Goal: Information Seeking & Learning: Learn about a topic

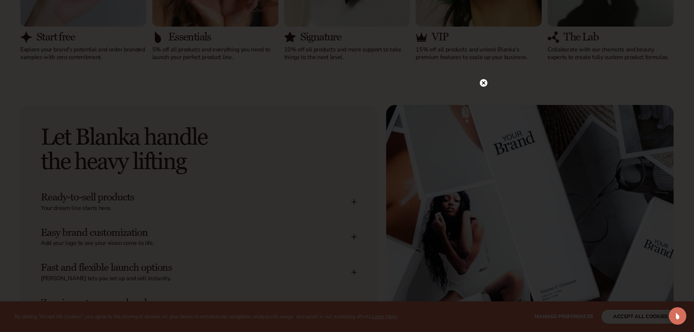
scroll to position [837, 0]
click at [479, 83] on icon at bounding box center [480, 83] width 4 height 4
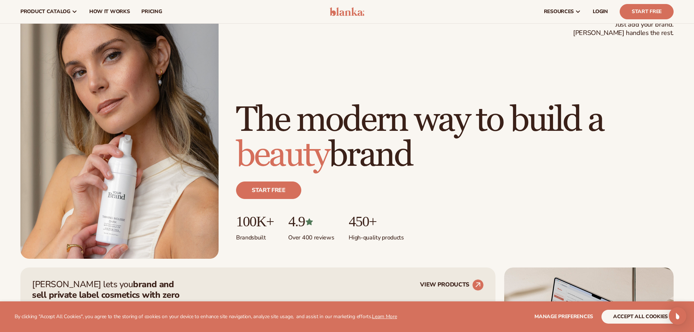
scroll to position [0, 0]
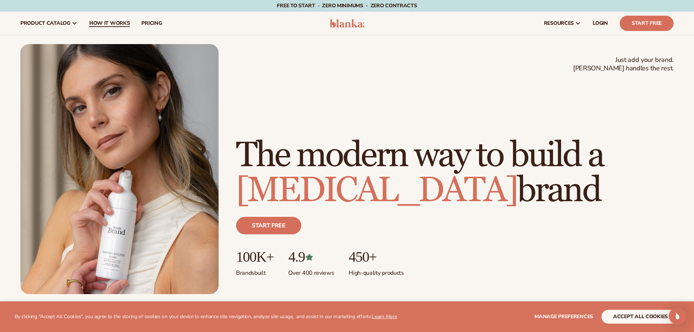
click at [94, 24] on span "How It Works" at bounding box center [109, 23] width 41 height 6
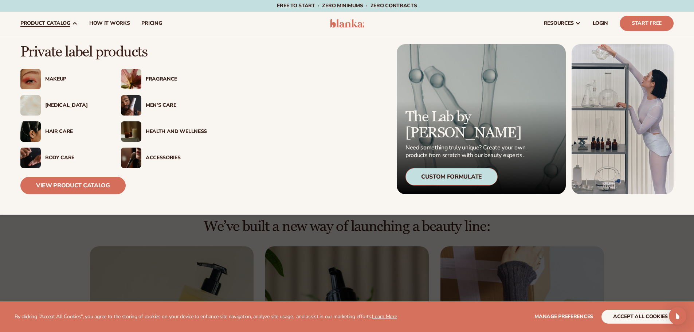
click at [62, 79] on div "Makeup" at bounding box center [75, 79] width 61 height 6
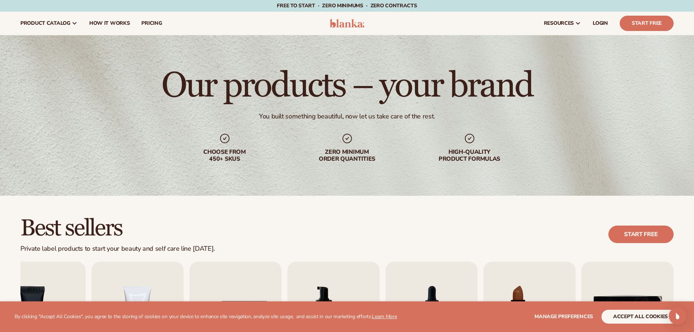
click at [352, 26] on img at bounding box center [346, 23] width 35 height 9
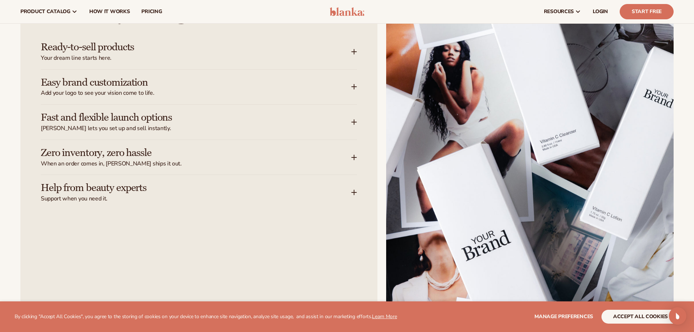
scroll to position [910, 0]
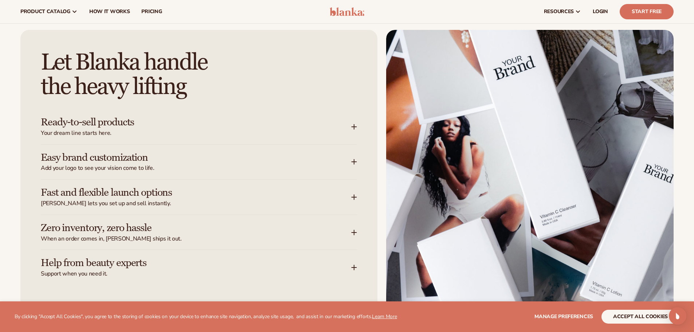
click at [354, 127] on icon at bounding box center [354, 127] width 6 height 6
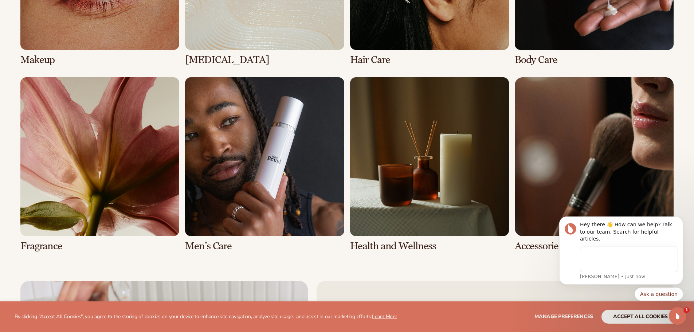
scroll to position [0, 0]
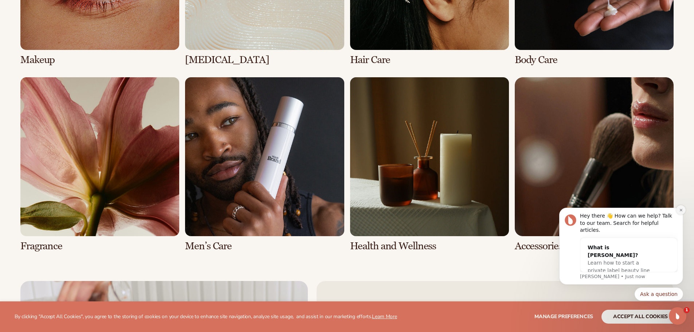
click at [681, 211] on icon "Dismiss notification" at bounding box center [680, 209] width 3 height 3
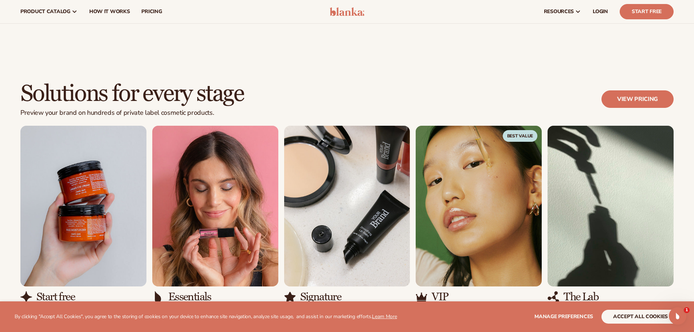
scroll to position [546, 0]
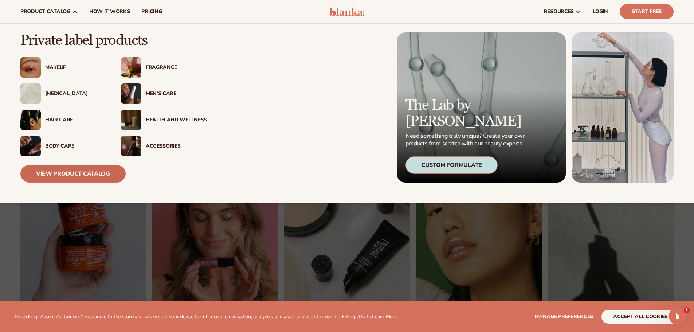
click at [74, 171] on link "View Product Catalog" at bounding box center [72, 173] width 105 height 17
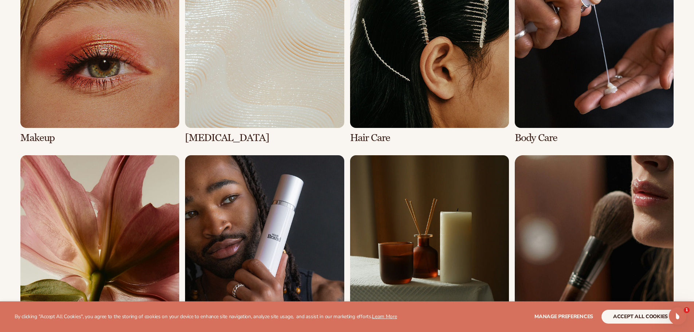
scroll to position [583, 0]
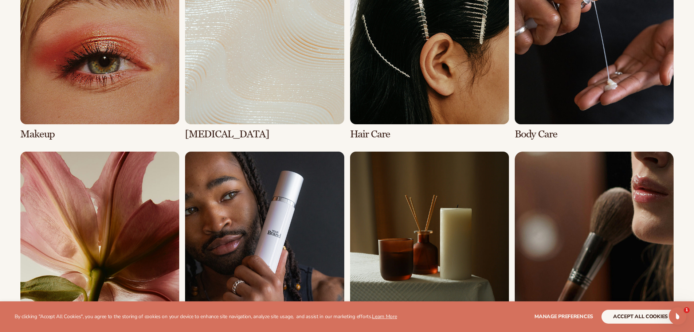
click at [125, 104] on link "1 / 8" at bounding box center [99, 52] width 159 height 174
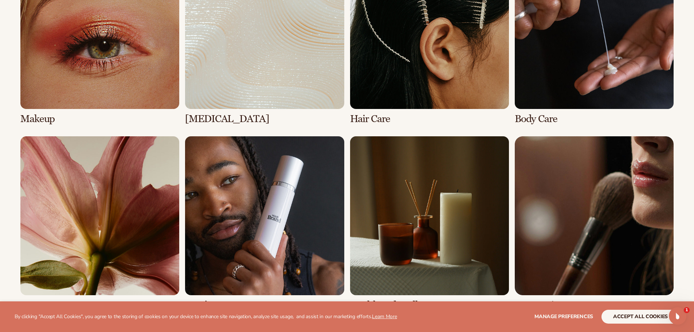
scroll to position [619, 0]
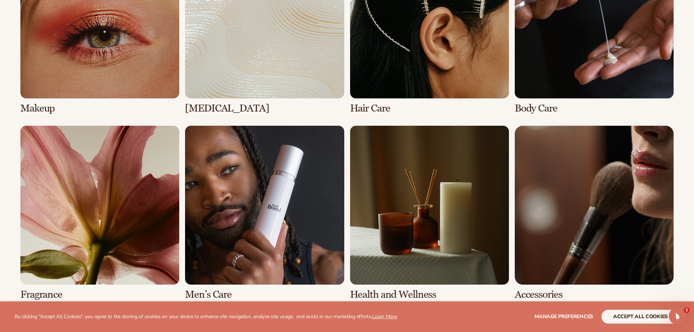
click at [135, 63] on link "1 / 8" at bounding box center [99, 27] width 159 height 174
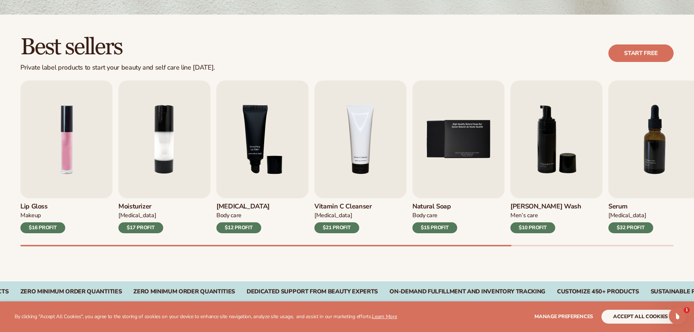
scroll to position [182, 0]
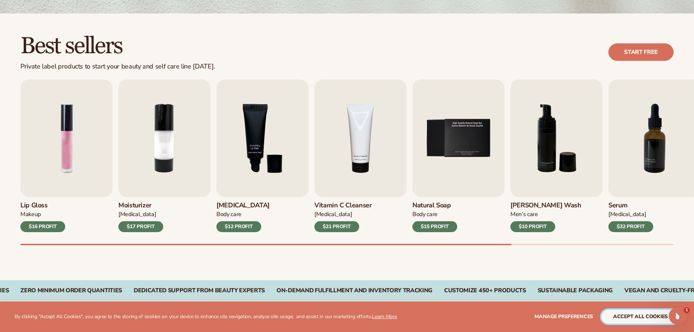
click at [625, 316] on button "accept all cookies" at bounding box center [640, 316] width 78 height 14
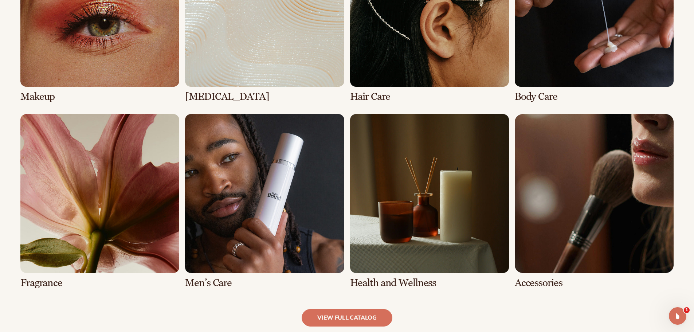
scroll to position [728, 0]
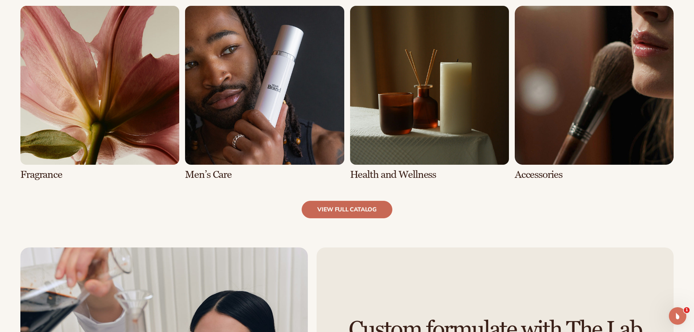
click at [331, 209] on link "view full catalog" at bounding box center [346, 209] width 91 height 17
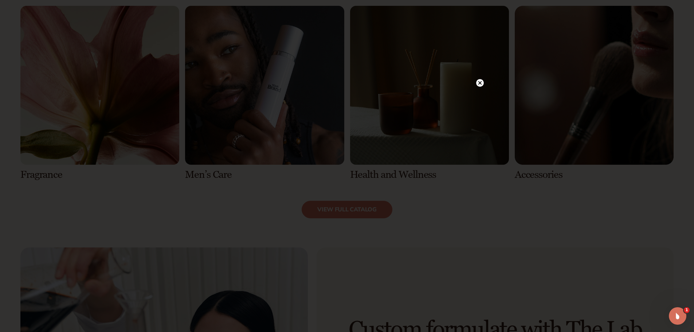
click at [481, 83] on circle at bounding box center [480, 83] width 8 height 8
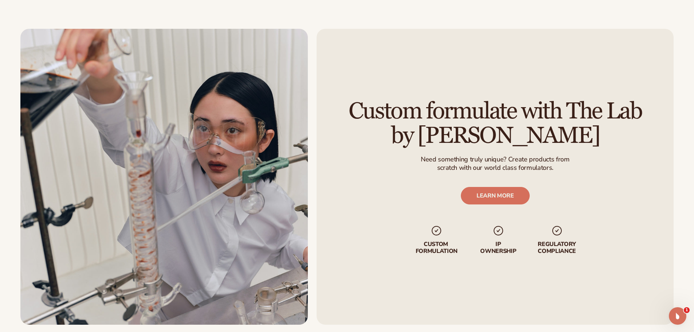
scroll to position [983, 0]
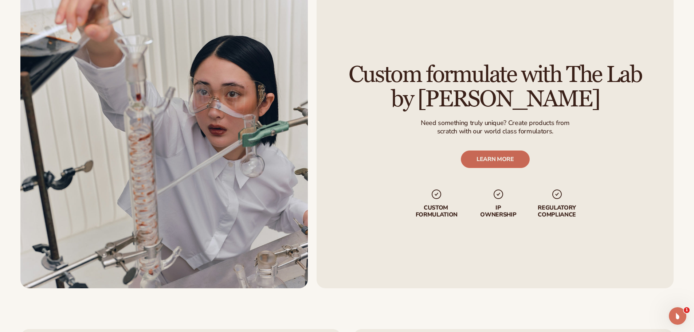
click at [482, 161] on link "LEARN MORE" at bounding box center [494, 158] width 69 height 17
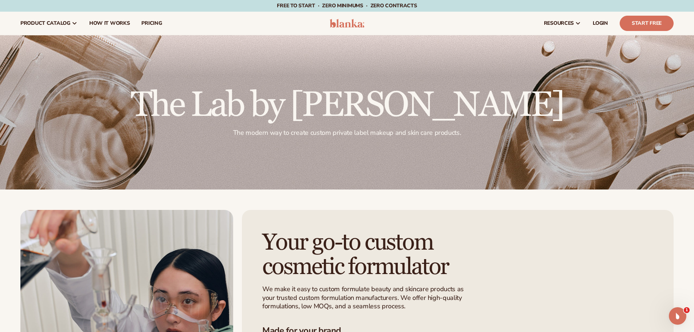
click at [338, 24] on img at bounding box center [346, 23] width 35 height 9
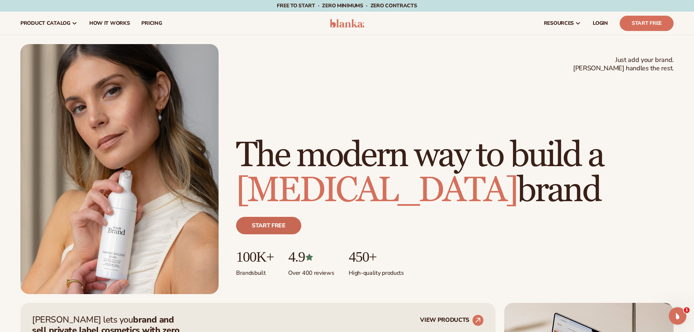
click at [267, 225] on link "Start free" at bounding box center [268, 225] width 65 height 17
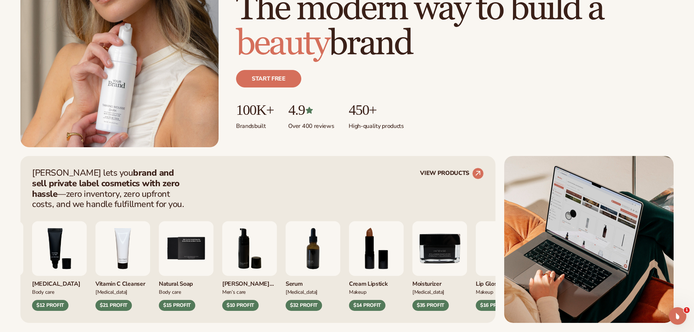
scroll to position [182, 0]
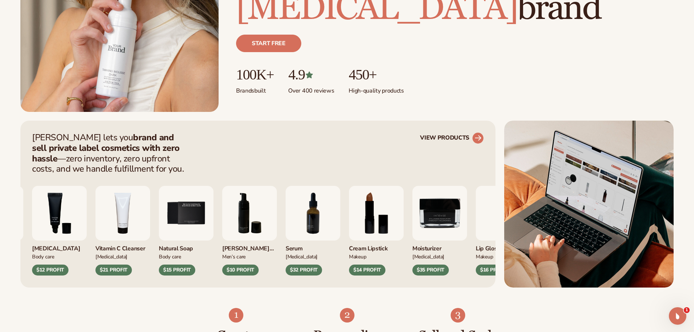
click at [477, 137] on circle at bounding box center [478, 138] width 16 height 16
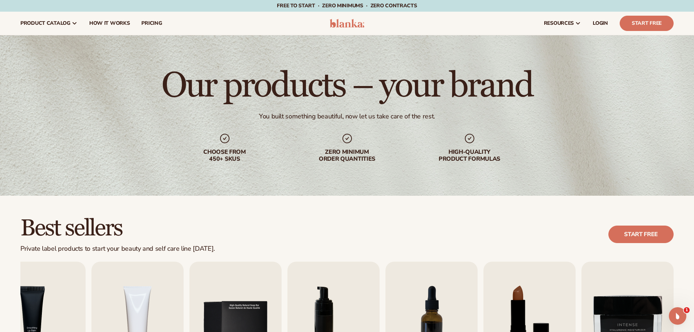
click at [212, 144] on div "Choose from 450+ Skus" at bounding box center [224, 148] width 93 height 30
click at [226, 143] on icon at bounding box center [225, 139] width 12 height 12
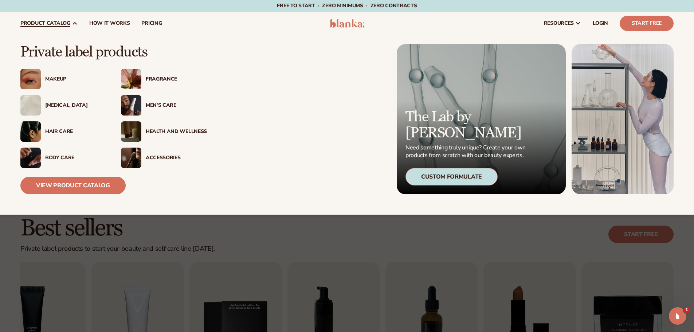
click at [440, 176] on div "Custom Formulate" at bounding box center [451, 176] width 92 height 17
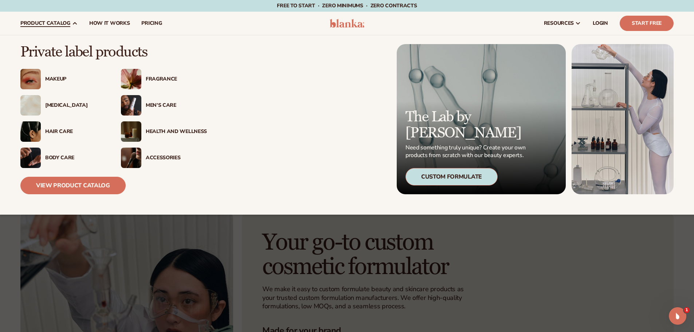
click at [51, 80] on div "Makeup" at bounding box center [75, 79] width 61 height 6
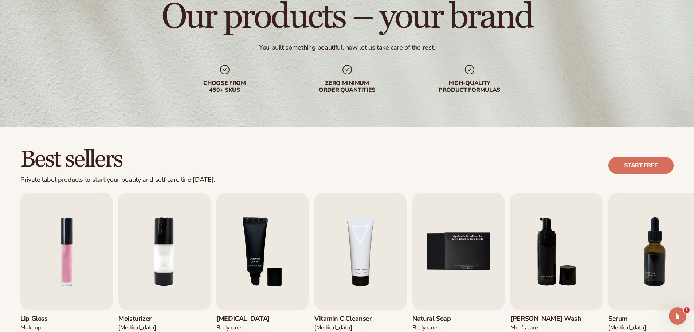
scroll to position [182, 0]
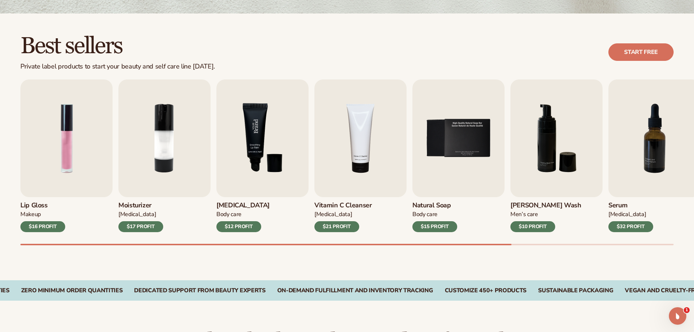
click at [266, 156] on img "3 / 9" at bounding box center [262, 138] width 92 height 118
click at [250, 121] on img "3 / 9" at bounding box center [262, 138] width 92 height 118
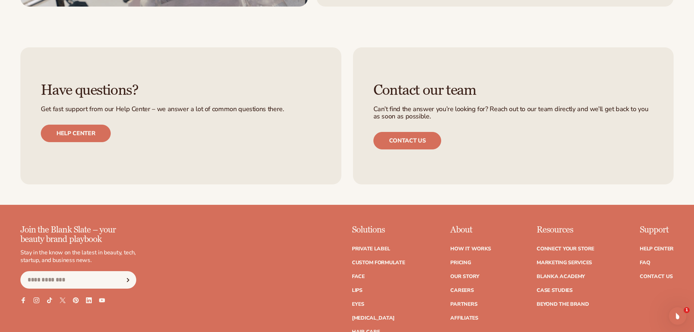
scroll to position [1274, 0]
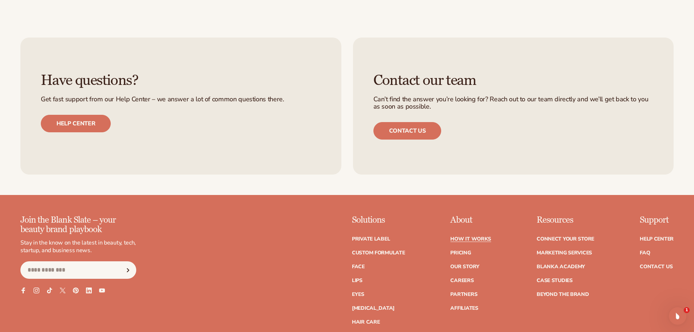
click at [482, 240] on link "How It Works" at bounding box center [470, 238] width 41 height 5
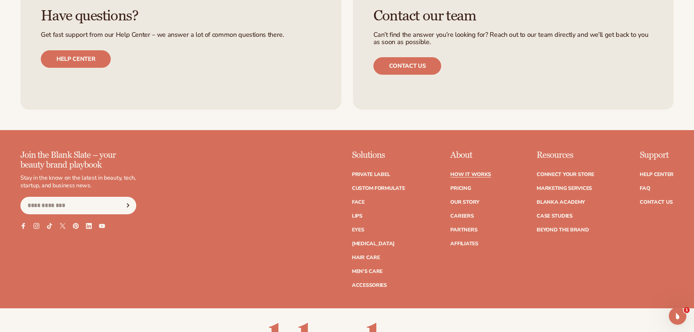
scroll to position [1820, 0]
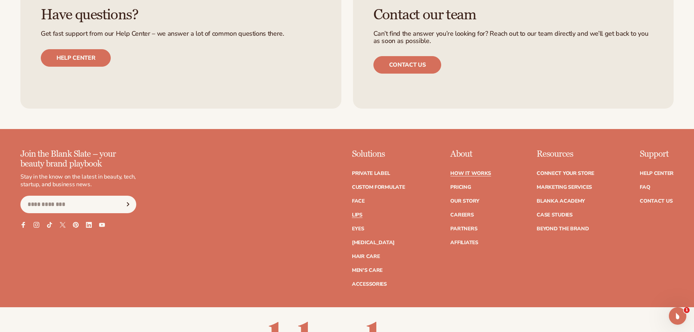
click at [357, 213] on link "Lips" at bounding box center [357, 214] width 11 height 5
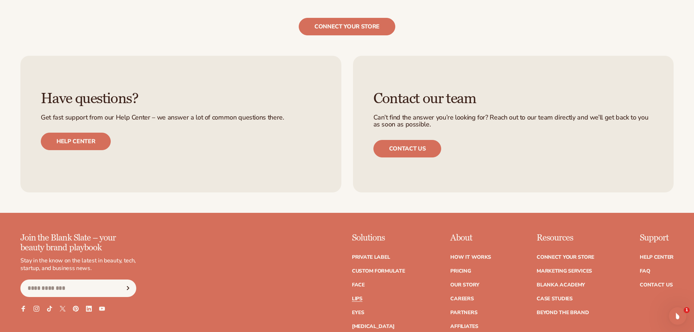
scroll to position [1493, 0]
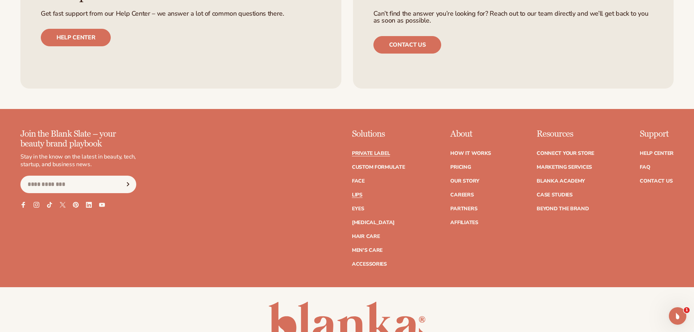
click at [365, 151] on link "Private label" at bounding box center [371, 153] width 38 height 5
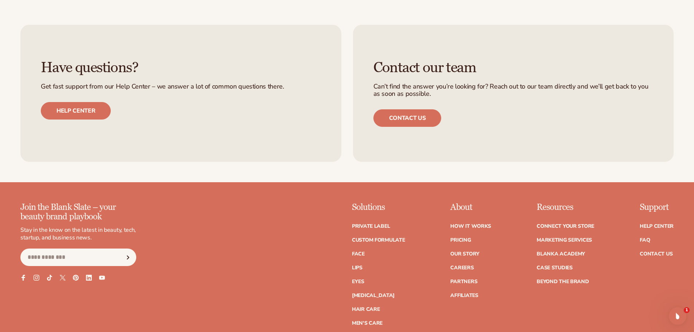
scroll to position [1311, 0]
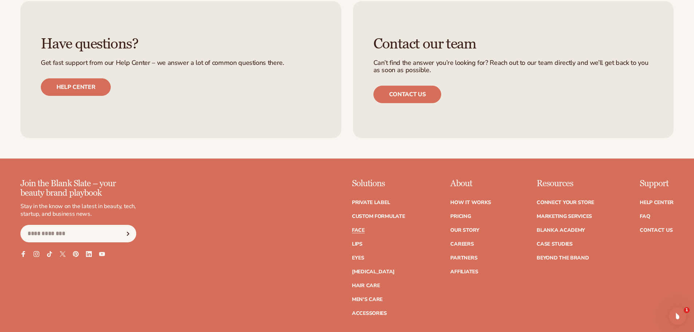
click at [364, 231] on link "Face" at bounding box center [358, 230] width 13 height 5
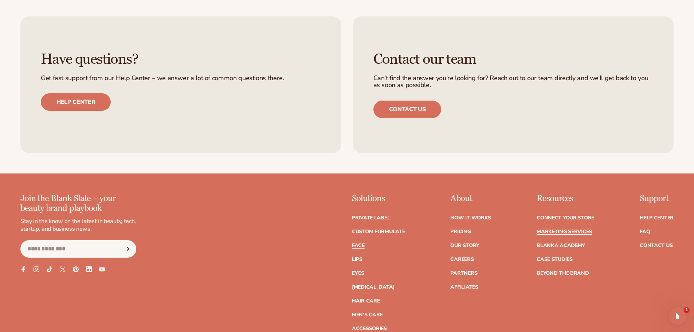
scroll to position [1456, 0]
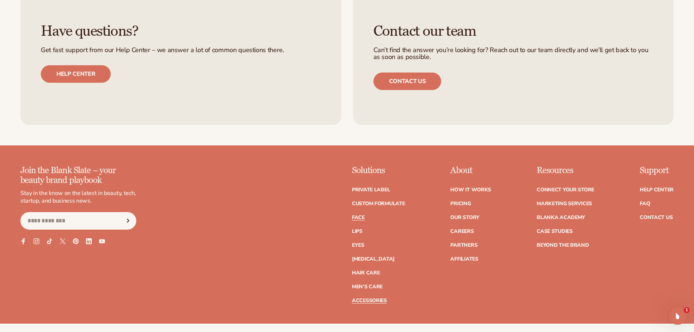
click at [373, 298] on link "Accessories" at bounding box center [369, 300] width 35 height 5
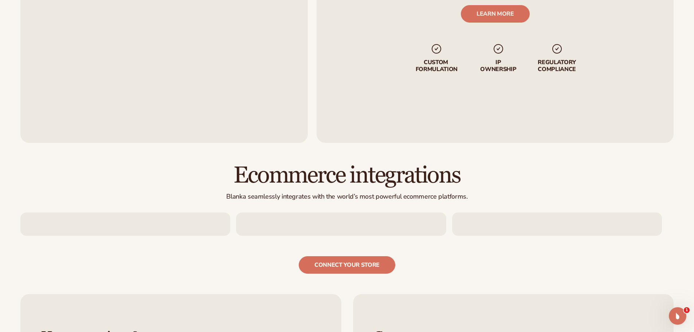
scroll to position [1129, 0]
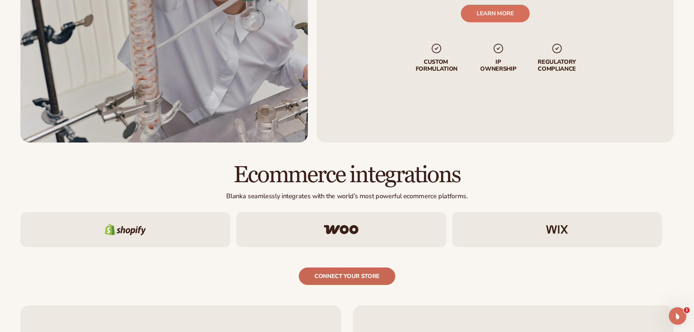
click at [345, 277] on link "connect your store" at bounding box center [347, 275] width 96 height 17
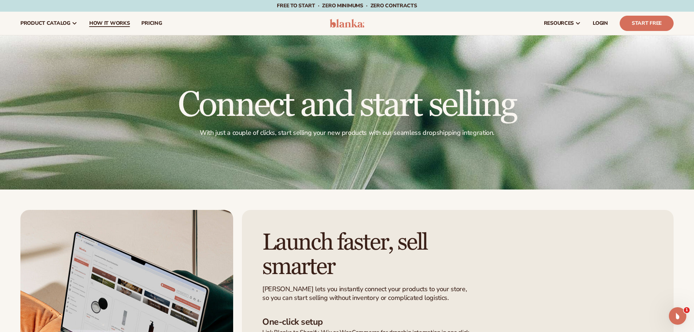
click at [101, 25] on span "How It Works" at bounding box center [109, 23] width 41 height 6
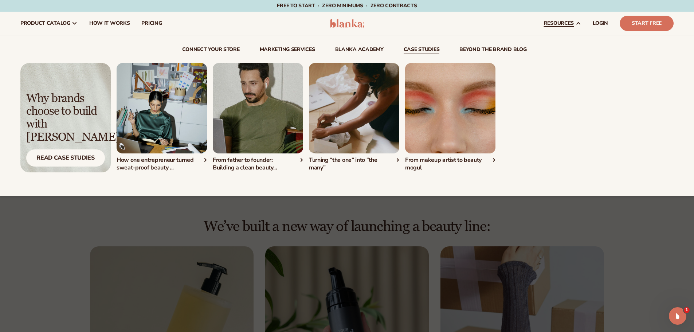
click at [426, 51] on link "case studies" at bounding box center [421, 50] width 36 height 7
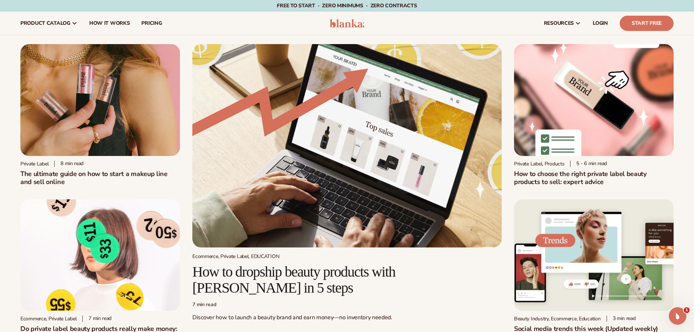
click at [126, 175] on h1 "The ultimate guide on how to start a makeup line and sell online" at bounding box center [99, 178] width 159 height 16
click at [588, 173] on h2 "How to choose the right private label beauty products to sell: expert advice" at bounding box center [593, 178] width 159 height 16
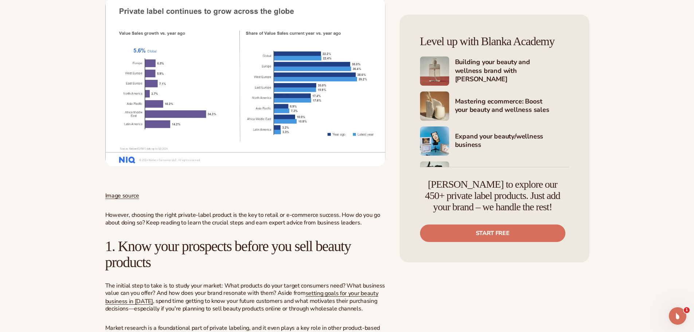
scroll to position [400, 0]
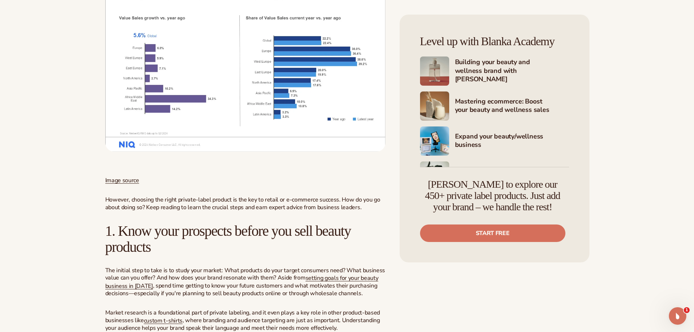
click at [502, 69] on h4 "Building your beauty and wellness brand with Blanka" at bounding box center [512, 71] width 114 height 26
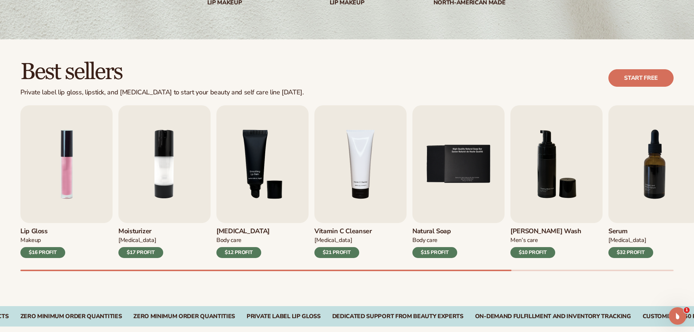
scroll to position [182, 0]
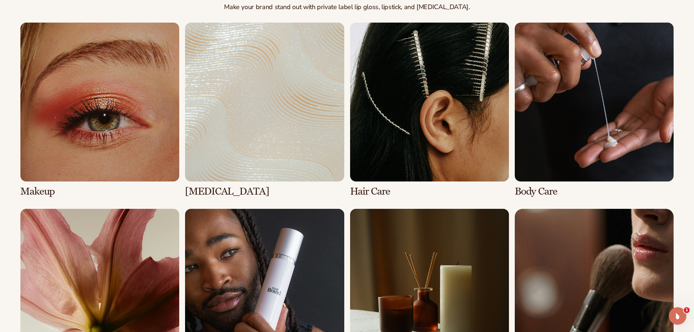
scroll to position [437, 0]
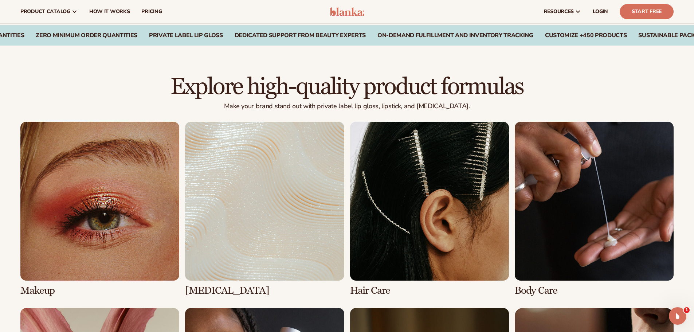
click at [222, 36] on div "Vegan and Cruelty-Free Products Zero Minimum Order QuantitieS Zero Minimum Orde…" at bounding box center [127, 35] width 653 height 7
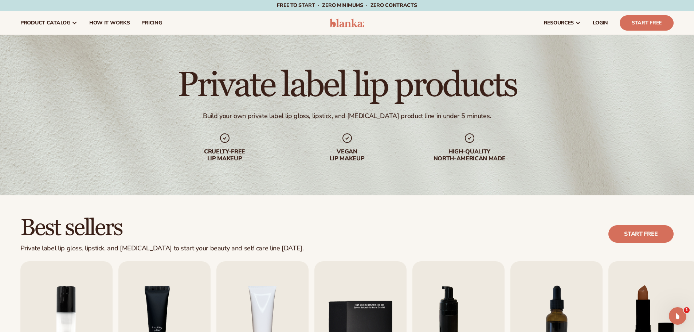
scroll to position [0, 0]
click at [103, 27] on link "How It Works" at bounding box center [109, 23] width 52 height 23
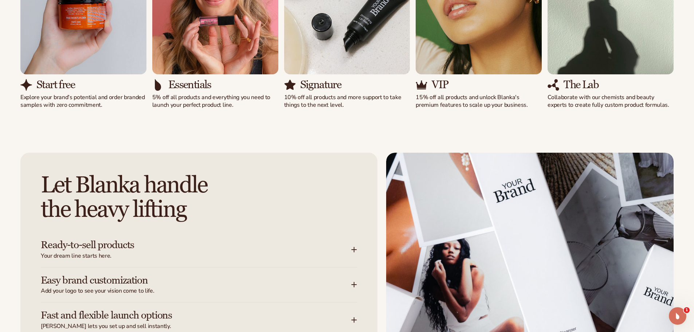
scroll to position [801, 0]
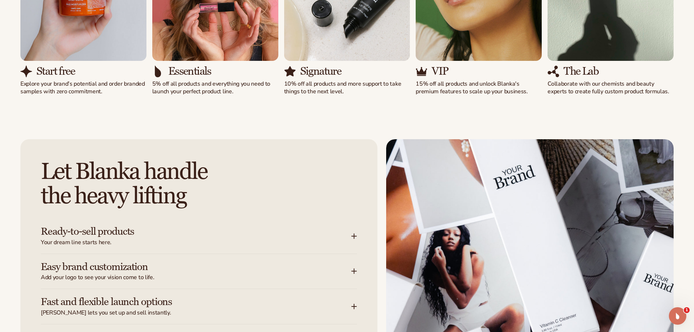
click at [118, 234] on h3 "Ready-to-sell products" at bounding box center [185, 231] width 288 height 11
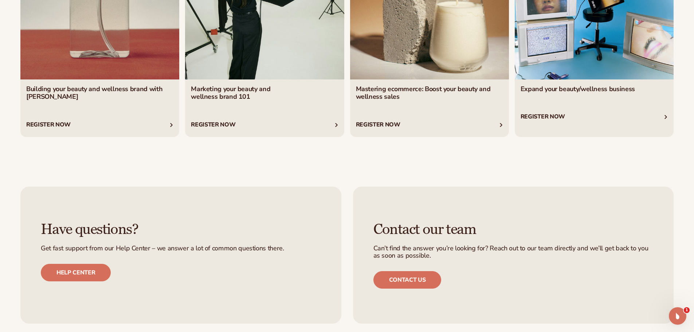
scroll to position [3131, 0]
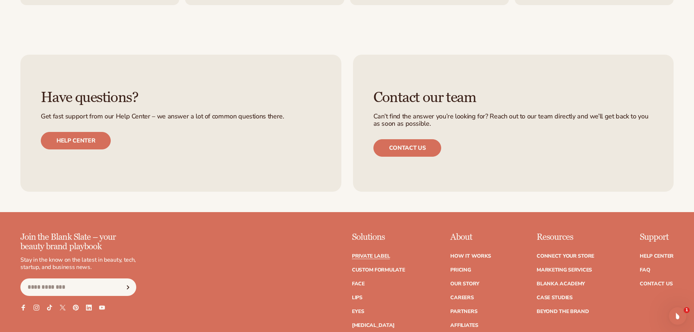
click at [370, 256] on link "Private label" at bounding box center [371, 255] width 38 height 5
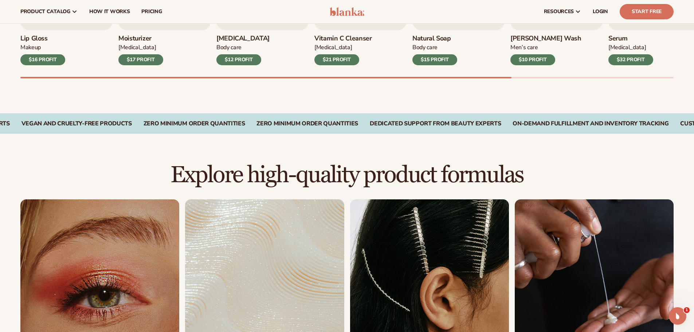
scroll to position [238, 0]
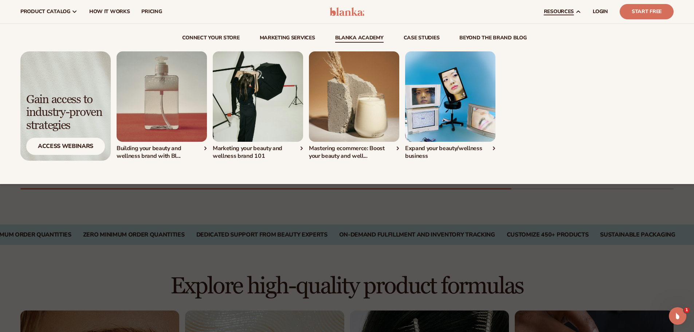
click at [255, 152] on div "Marketing your beauty and wellness brand 101" at bounding box center [258, 152] width 90 height 15
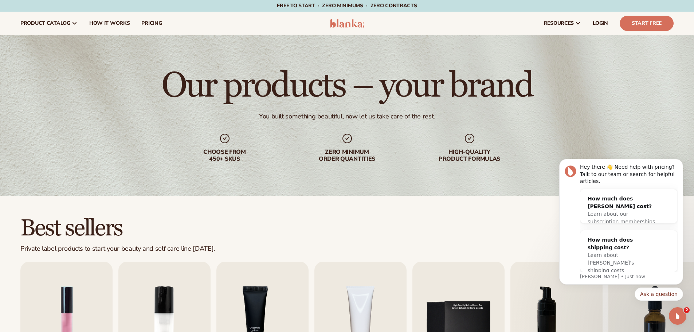
click at [344, 23] on img at bounding box center [346, 23] width 35 height 9
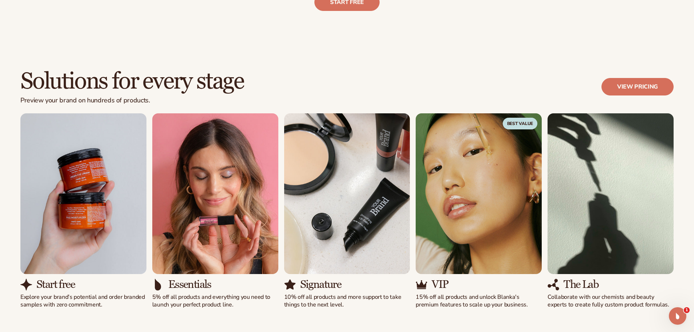
scroll to position [473, 0]
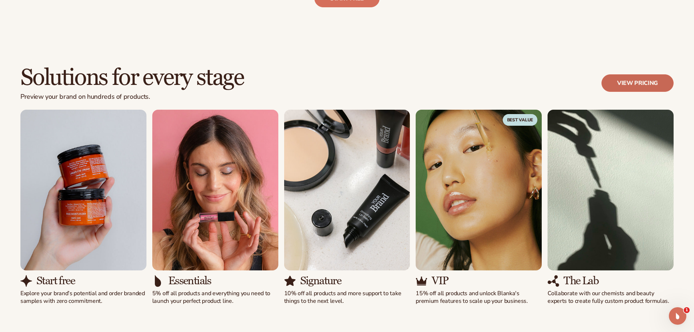
click at [632, 86] on link "View pricing" at bounding box center [637, 82] width 72 height 17
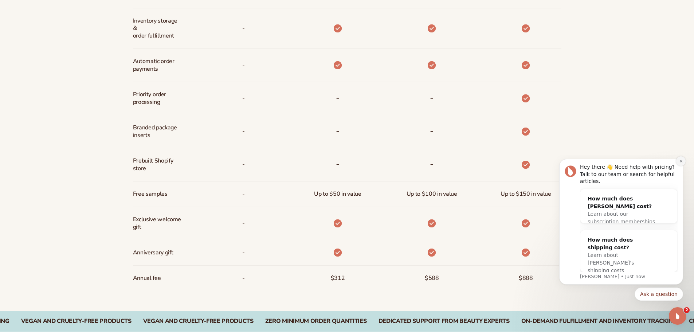
click at [679, 163] on icon "Dismiss notification" at bounding box center [681, 161] width 4 height 4
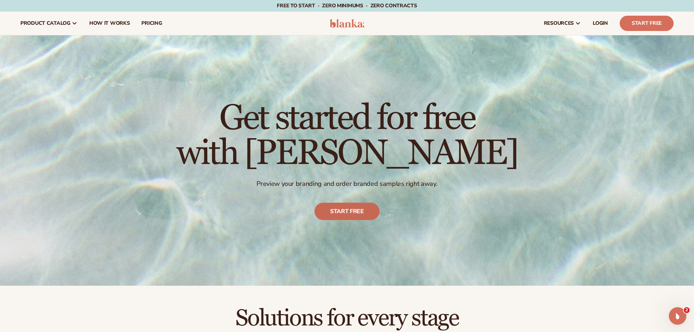
click at [345, 212] on link "Start free" at bounding box center [346, 210] width 65 height 17
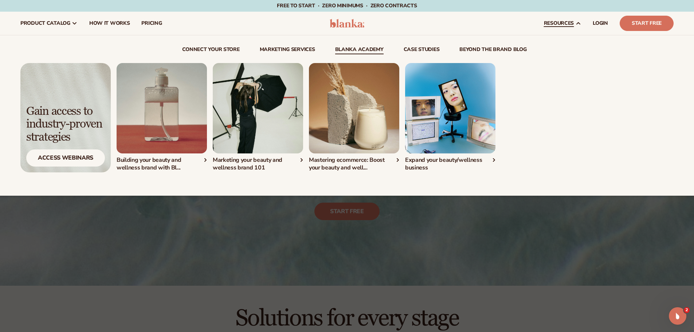
click at [450, 158] on div "Expand your beauty/wellness business" at bounding box center [450, 163] width 90 height 15
